Goal: Information Seeking & Learning: Stay updated

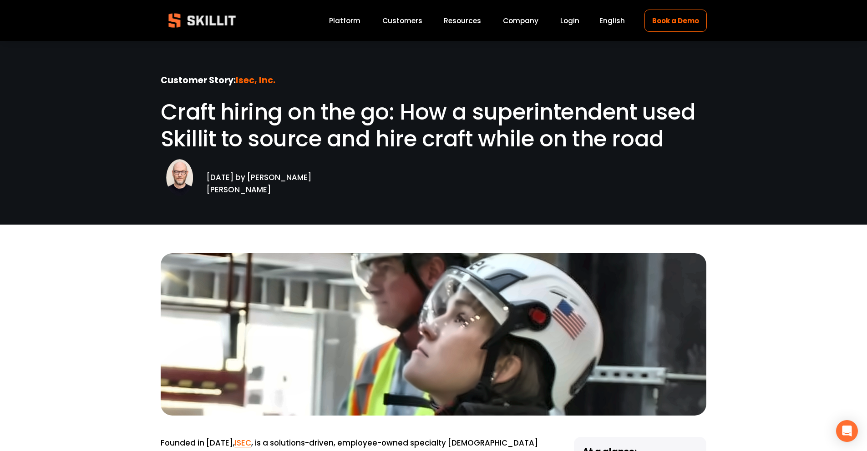
scroll to position [206, 0]
